Goal: Task Accomplishment & Management: Use online tool/utility

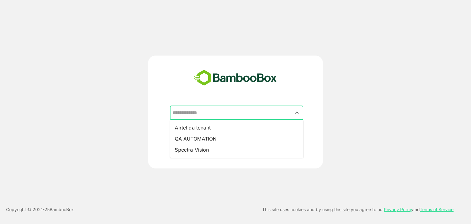
click at [245, 113] on input "text" at bounding box center [236, 113] width 131 height 12
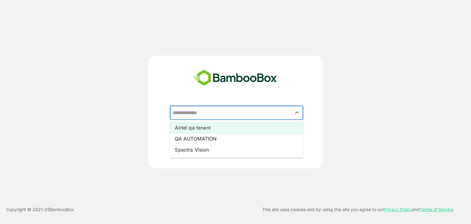
click at [209, 129] on li "Airtel qa tenant" at bounding box center [236, 127] width 133 height 11
type input "**********"
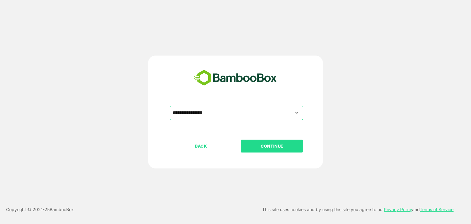
click at [263, 148] on p "CONTINUE" at bounding box center [271, 146] width 61 height 7
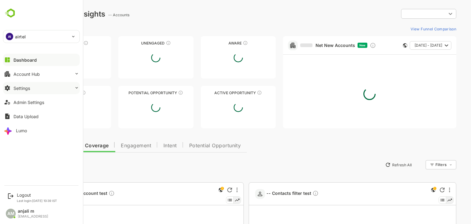
type input "**********"
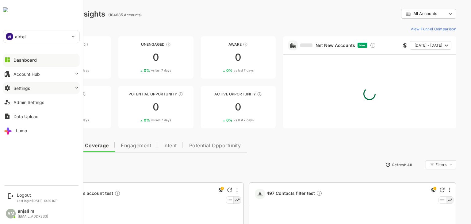
click at [28, 89] on div "Settings" at bounding box center [21, 88] width 17 height 5
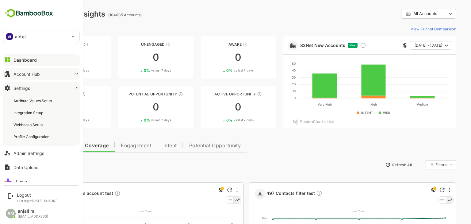
click at [37, 73] on div "Account Hub" at bounding box center [26, 73] width 26 height 5
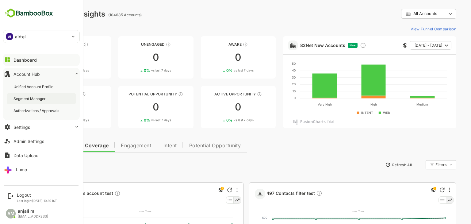
click at [34, 98] on div "Segment Manager" at bounding box center [29, 98] width 33 height 5
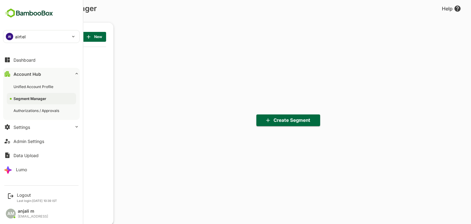
scroll to position [155, 76]
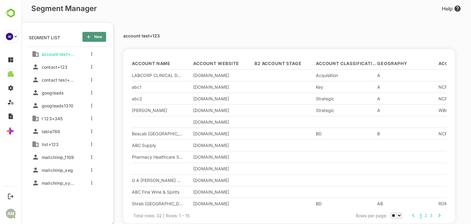
click at [93, 40] on span "New" at bounding box center [94, 37] width 14 height 8
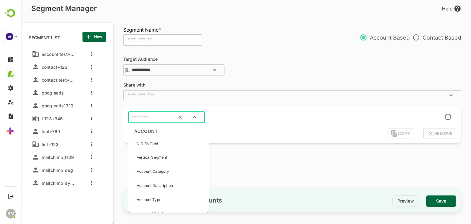
click at [143, 119] on input "text" at bounding box center [159, 117] width 58 height 8
type input "***"
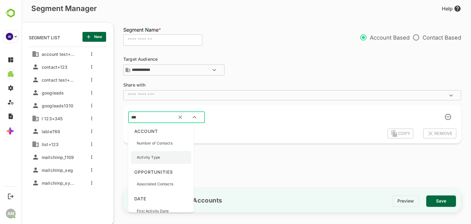
click at [150, 159] on p "Activity Type" at bounding box center [148, 158] width 23 height 6
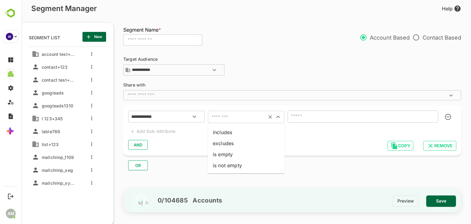
click at [246, 116] on input "text" at bounding box center [237, 117] width 55 height 9
click at [243, 130] on li "includes" at bounding box center [246, 132] width 77 height 11
type input "********"
click at [331, 116] on input "text" at bounding box center [353, 116] width 129 height 9
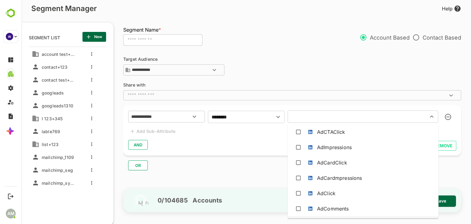
scroll to position [32, 0]
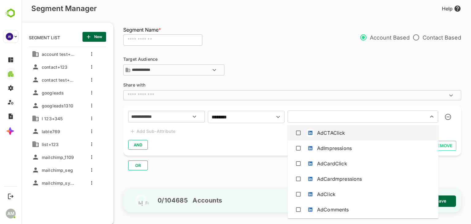
click at [319, 136] on div "AdCTAClick" at bounding box center [331, 132] width 28 height 7
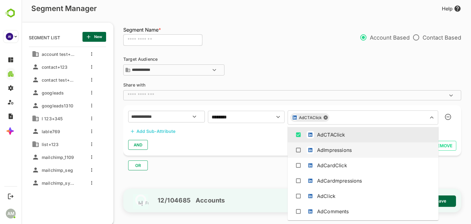
click at [323, 147] on div "AdImpressions" at bounding box center [334, 149] width 35 height 7
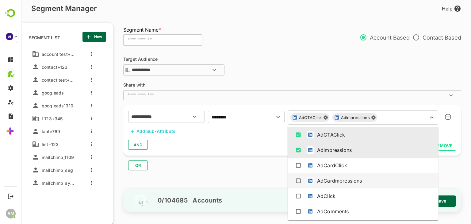
click at [326, 175] on div "AdCardmpressions" at bounding box center [362, 181] width 141 height 12
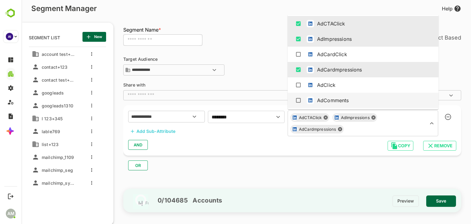
scroll to position [38, 0]
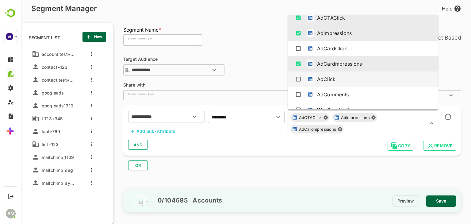
click at [333, 79] on div "AdClick" at bounding box center [326, 78] width 18 height 7
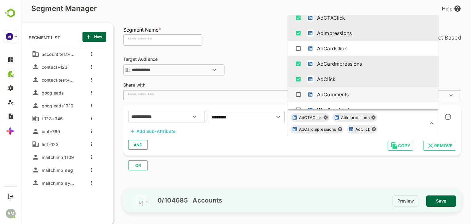
click at [249, 142] on div "AND" at bounding box center [292, 145] width 328 height 12
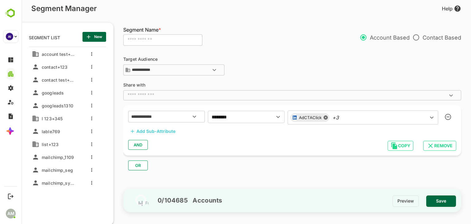
click at [164, 130] on div "Add Sub-Attribute" at bounding box center [155, 131] width 39 height 7
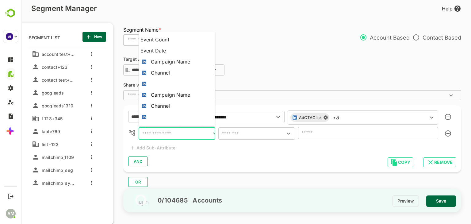
click at [156, 133] on input "text" at bounding box center [175, 133] width 71 height 9
click at [185, 65] on li "Campaign Name" at bounding box center [177, 61] width 77 height 11
type input "**********"
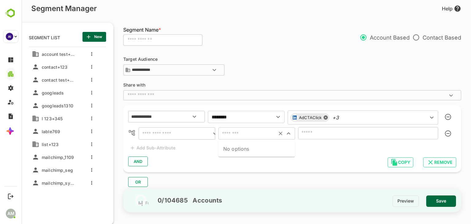
click at [237, 135] on input "text" at bounding box center [247, 133] width 55 height 9
click at [243, 134] on input "text" at bounding box center [247, 133] width 55 height 9
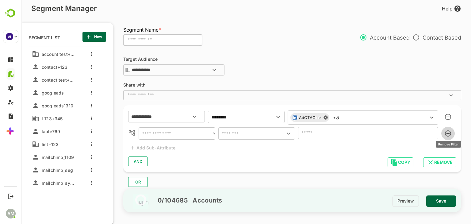
click at [448, 131] on icon "button" at bounding box center [448, 133] width 6 height 6
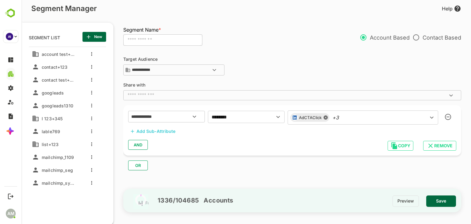
click at [255, 124] on div "**********" at bounding box center [292, 130] width 338 height 50
click at [255, 119] on input "********" at bounding box center [237, 117] width 55 height 9
click at [248, 132] on li "includes" at bounding box center [246, 132] width 77 height 11
click at [271, 116] on icon "Clear" at bounding box center [270, 117] width 4 height 4
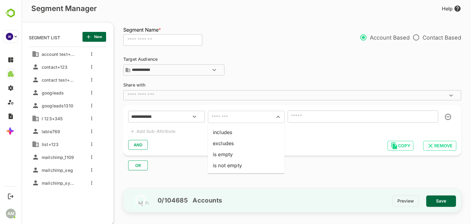
click at [235, 117] on input "text" at bounding box center [237, 117] width 55 height 9
click at [235, 132] on li "includes" at bounding box center [246, 132] width 77 height 11
type input "********"
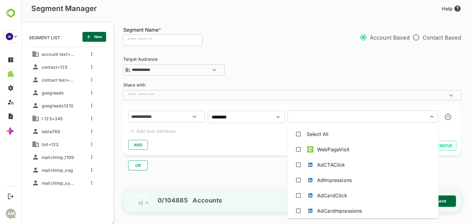
click at [311, 120] on input "text" at bounding box center [353, 116] width 129 height 9
click at [321, 150] on div "WebPageVisit" at bounding box center [333, 149] width 32 height 7
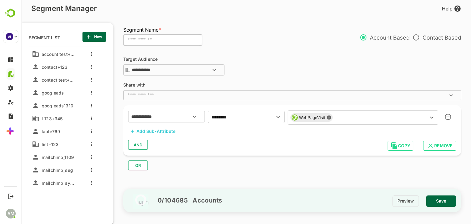
click at [250, 135] on div "**********" at bounding box center [292, 130] width 338 height 50
click at [160, 132] on div "Add Sub-Attribute" at bounding box center [155, 131] width 39 height 7
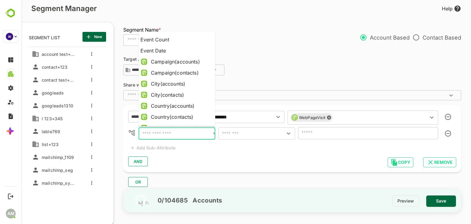
click at [154, 134] on input "text" at bounding box center [175, 133] width 71 height 9
click at [186, 65] on div "Campaign(accounts)" at bounding box center [175, 61] width 49 height 7
type input "**********"
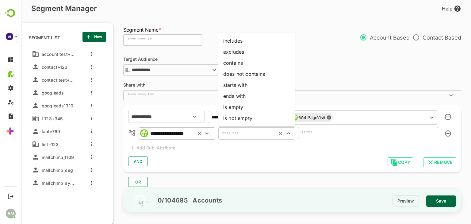
click at [242, 133] on input "text" at bounding box center [247, 133] width 55 height 9
click at [255, 37] on li "includes" at bounding box center [256, 40] width 77 height 11
type input "********"
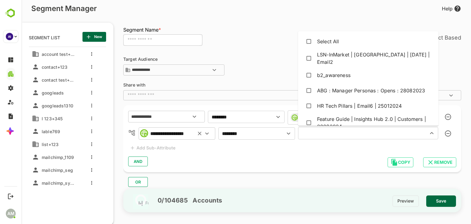
click at [312, 137] on input "text" at bounding box center [359, 133] width 118 height 9
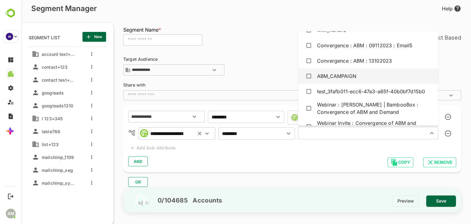
scroll to position [1378, 0]
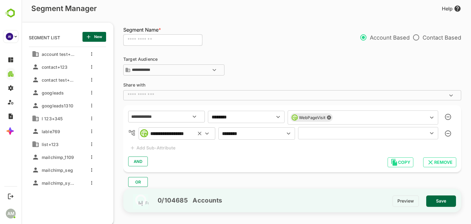
click at [265, 155] on div "AND" at bounding box center [292, 161] width 328 height 12
click at [281, 133] on icon "Clear" at bounding box center [281, 134] width 4 height 4
click at [216, 137] on div "**********" at bounding box center [289, 133] width 300 height 13
click at [200, 134] on icon at bounding box center [200, 134] width 4 height 4
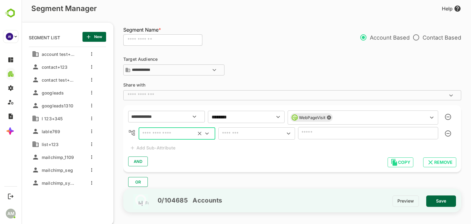
click at [330, 117] on icon at bounding box center [328, 117] width 5 height 5
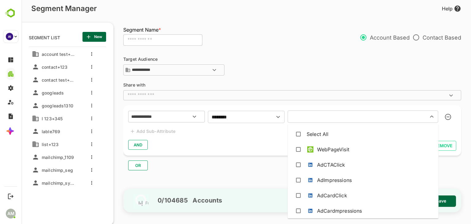
click at [304, 112] on input "text" at bounding box center [353, 116] width 129 height 9
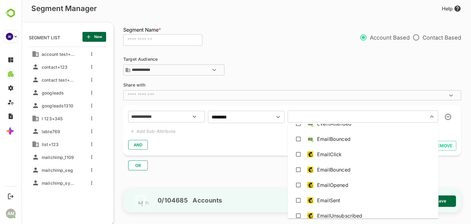
scroll to position [297, 0]
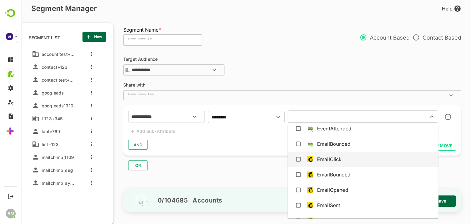
click at [332, 158] on div "EmailClick" at bounding box center [329, 158] width 25 height 7
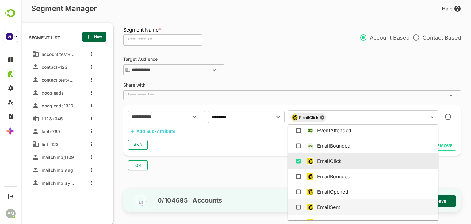
click at [337, 209] on div "EmailSent" at bounding box center [328, 206] width 23 height 7
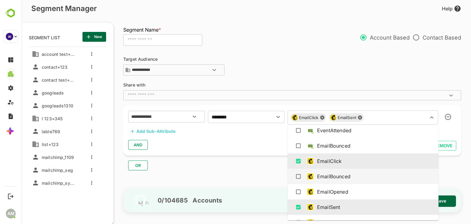
click at [342, 178] on div "EmailBounced" at bounding box center [333, 176] width 33 height 7
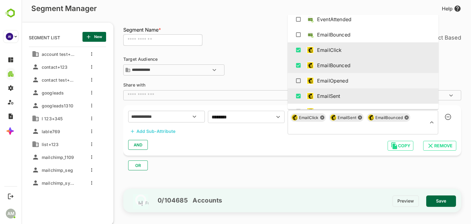
click at [335, 82] on div "EmailOpened" at bounding box center [332, 80] width 31 height 7
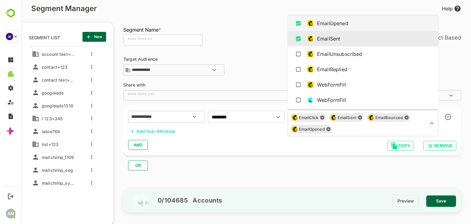
scroll to position [354, 0]
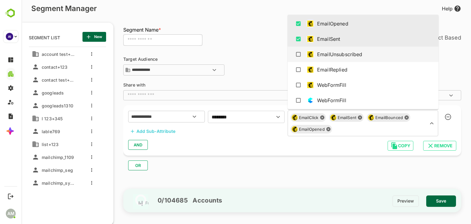
click at [346, 51] on div "EmailUnsubscribed" at bounding box center [339, 54] width 45 height 7
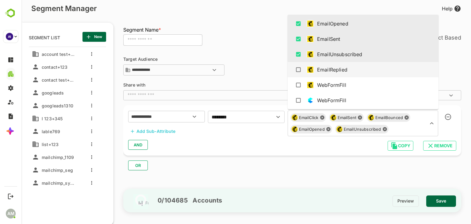
click at [338, 67] on div "EmailReplied" at bounding box center [332, 69] width 30 height 7
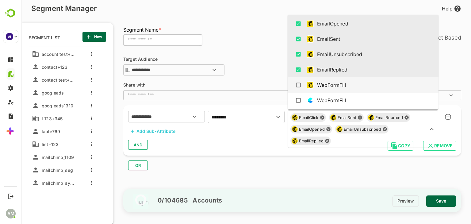
click at [330, 80] on div "WebFormFill" at bounding box center [362, 85] width 141 height 12
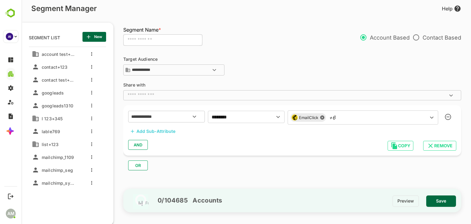
click at [243, 145] on div "AND" at bounding box center [292, 145] width 328 height 12
click at [162, 128] on div "Add Sub-Attribute" at bounding box center [155, 131] width 39 height 7
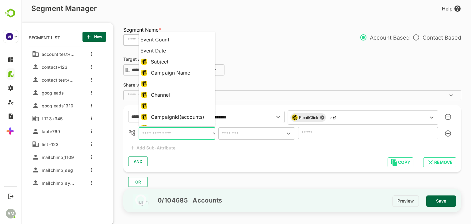
click at [164, 134] on input "text" at bounding box center [175, 133] width 71 height 9
click at [184, 70] on div "Campaign Name" at bounding box center [170, 72] width 39 height 7
type input "**********"
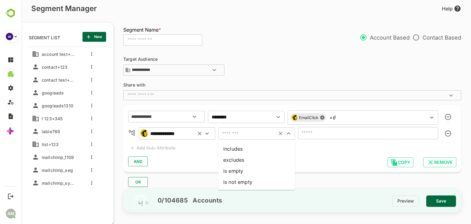
click at [248, 134] on input "text" at bounding box center [247, 133] width 55 height 9
click at [250, 150] on li "includes" at bounding box center [256, 148] width 77 height 11
type input "********"
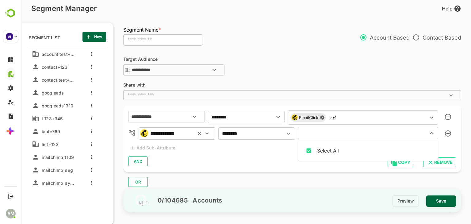
click at [329, 136] on input "text" at bounding box center [359, 133] width 118 height 9
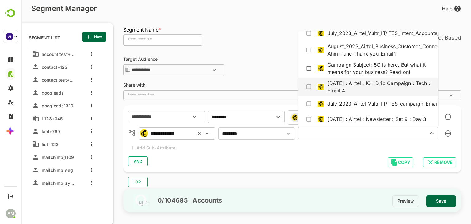
scroll to position [444, 0]
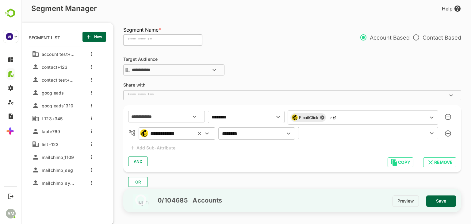
click at [295, 147] on div "**********" at bounding box center [292, 138] width 338 height 67
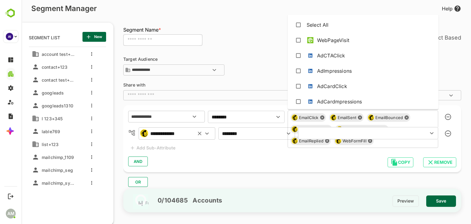
scroll to position [246, 0]
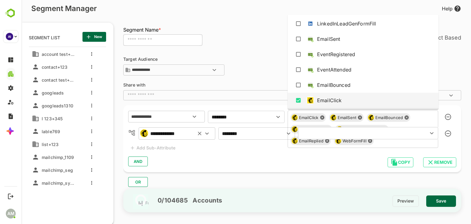
click at [351, 117] on div "EmailClick EmailSent EmailBounced EmailOpened EmailUnsubscribed EmailReplied We…" at bounding box center [363, 128] width 151 height 37
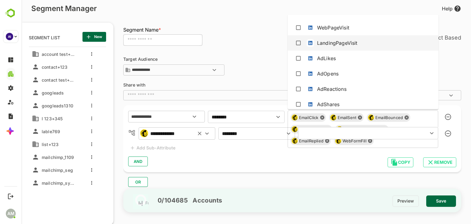
scroll to position [0, 0]
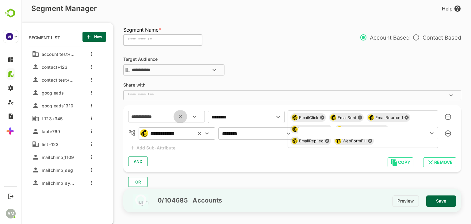
click at [183, 116] on icon "Clear" at bounding box center [180, 116] width 6 height 6
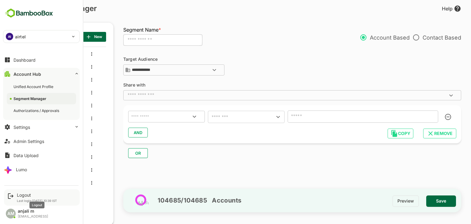
click at [26, 194] on div "Logout" at bounding box center [37, 194] width 40 height 5
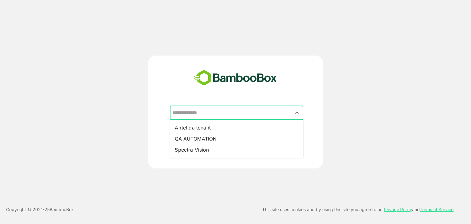
click at [197, 111] on input "text" at bounding box center [236, 113] width 131 height 12
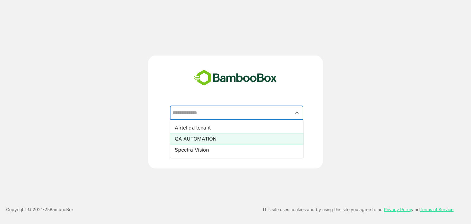
click at [199, 138] on li "QA AUTOMATION" at bounding box center [236, 138] width 133 height 11
type input "**********"
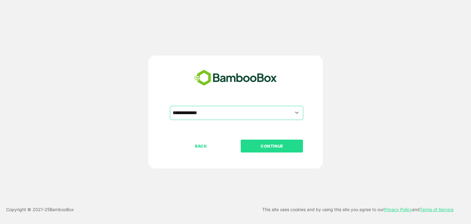
click at [271, 144] on p "CONTINUE" at bounding box center [271, 146] width 61 height 7
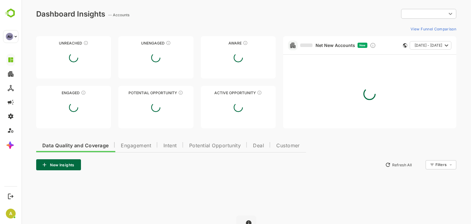
type input "********"
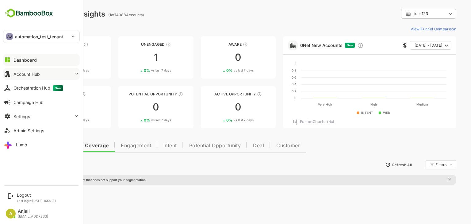
click at [43, 74] on button "Account Hub" at bounding box center [41, 74] width 77 height 12
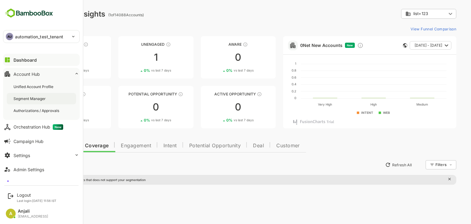
click at [36, 98] on div "Segment Manager" at bounding box center [29, 98] width 33 height 5
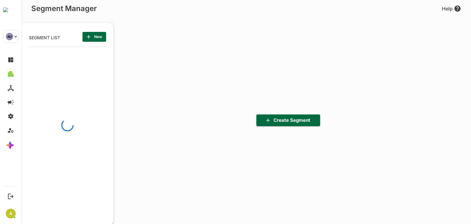
scroll to position [155, 76]
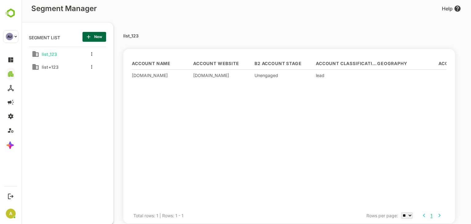
click at [292, 119] on div at bounding box center [284, 144] width 61 height 126
click at [96, 38] on span "New" at bounding box center [94, 37] width 14 height 8
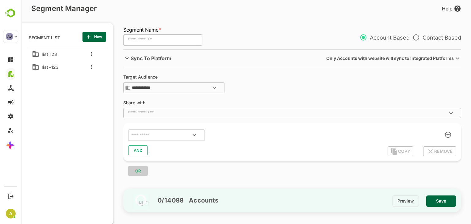
click at [143, 39] on input "text" at bounding box center [162, 40] width 79 height 12
type input "***"
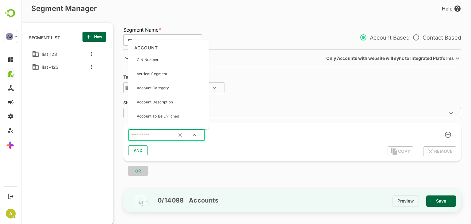
click at [139, 136] on input "text" at bounding box center [159, 135] width 58 height 8
type input "***"
click at [155, 88] on p "Activity Type" at bounding box center [148, 88] width 23 height 6
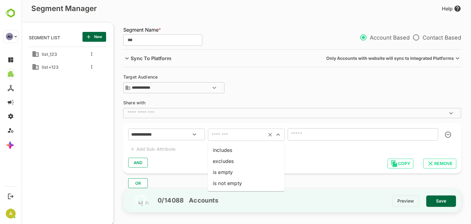
click at [220, 132] on input "text" at bounding box center [237, 134] width 55 height 9
click at [229, 152] on li "includes" at bounding box center [246, 149] width 77 height 11
type input "********"
click at [306, 136] on input "text" at bounding box center [353, 134] width 129 height 9
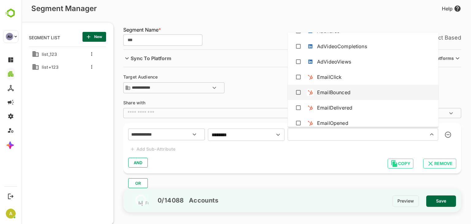
scroll to position [395, 0]
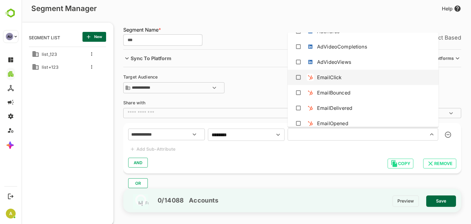
click at [334, 79] on div "EmailClick" at bounding box center [329, 77] width 25 height 7
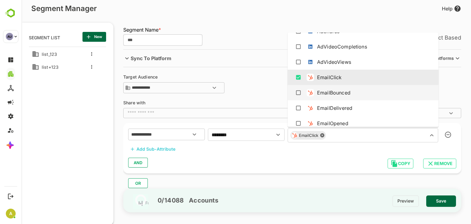
click at [335, 90] on div "EmailBounced" at bounding box center [333, 92] width 33 height 7
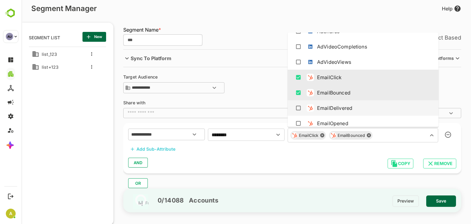
click at [337, 104] on div "EmailDelivered" at bounding box center [334, 107] width 35 height 7
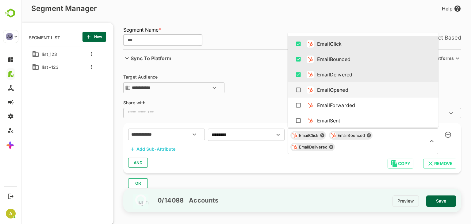
scroll to position [432, 0]
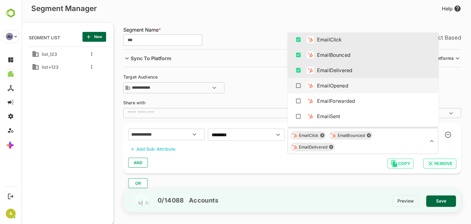
click at [340, 84] on div "EmailOpened" at bounding box center [332, 85] width 31 height 7
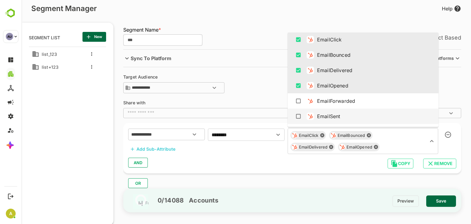
click at [335, 115] on div "EmailSent" at bounding box center [328, 116] width 23 height 7
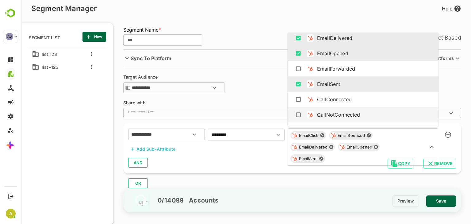
scroll to position [473, 0]
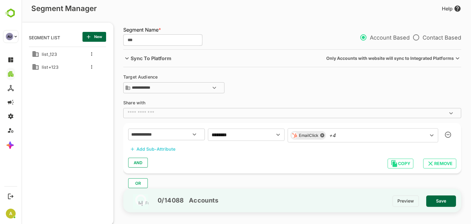
click at [235, 211] on div "0 / 14088 Accounts Preview Save" at bounding box center [292, 201] width 338 height 24
click at [161, 147] on div "Add Sub-Attribute" at bounding box center [155, 148] width 39 height 7
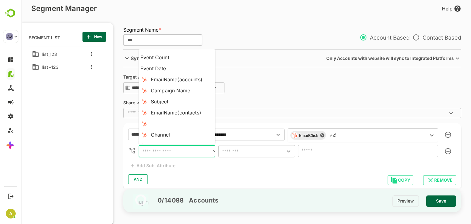
click at [154, 149] on input "text" at bounding box center [175, 151] width 71 height 9
click at [182, 87] on div "Campaign Name" at bounding box center [170, 90] width 39 height 7
type input "**********"
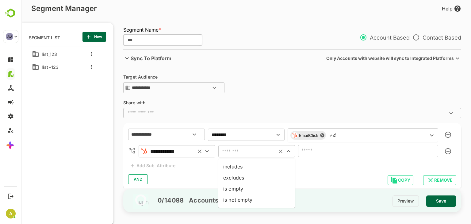
click at [241, 152] on input "text" at bounding box center [247, 151] width 55 height 9
click at [243, 168] on li "includes" at bounding box center [256, 166] width 77 height 11
type input "********"
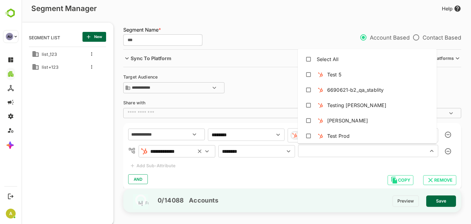
click at [329, 152] on input "text" at bounding box center [359, 151] width 118 height 9
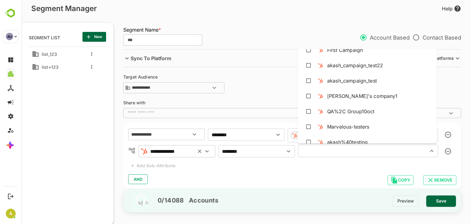
scroll to position [549, 0]
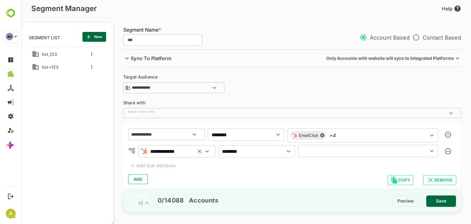
click at [300, 177] on div "AND" at bounding box center [292, 179] width 328 height 12
